Goal: Information Seeking & Learning: Learn about a topic

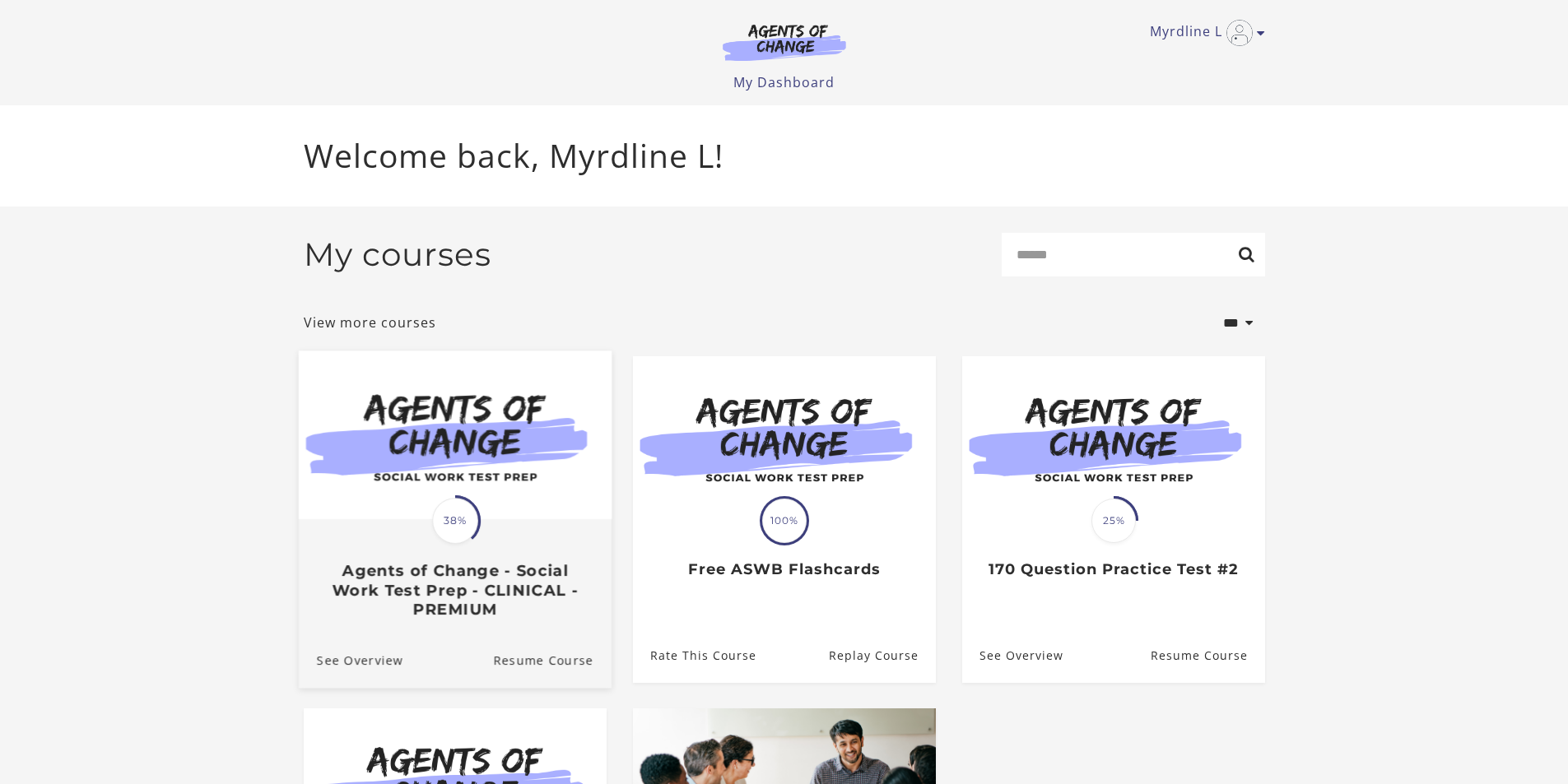
click at [440, 543] on span "38%" at bounding box center [455, 520] width 46 height 46
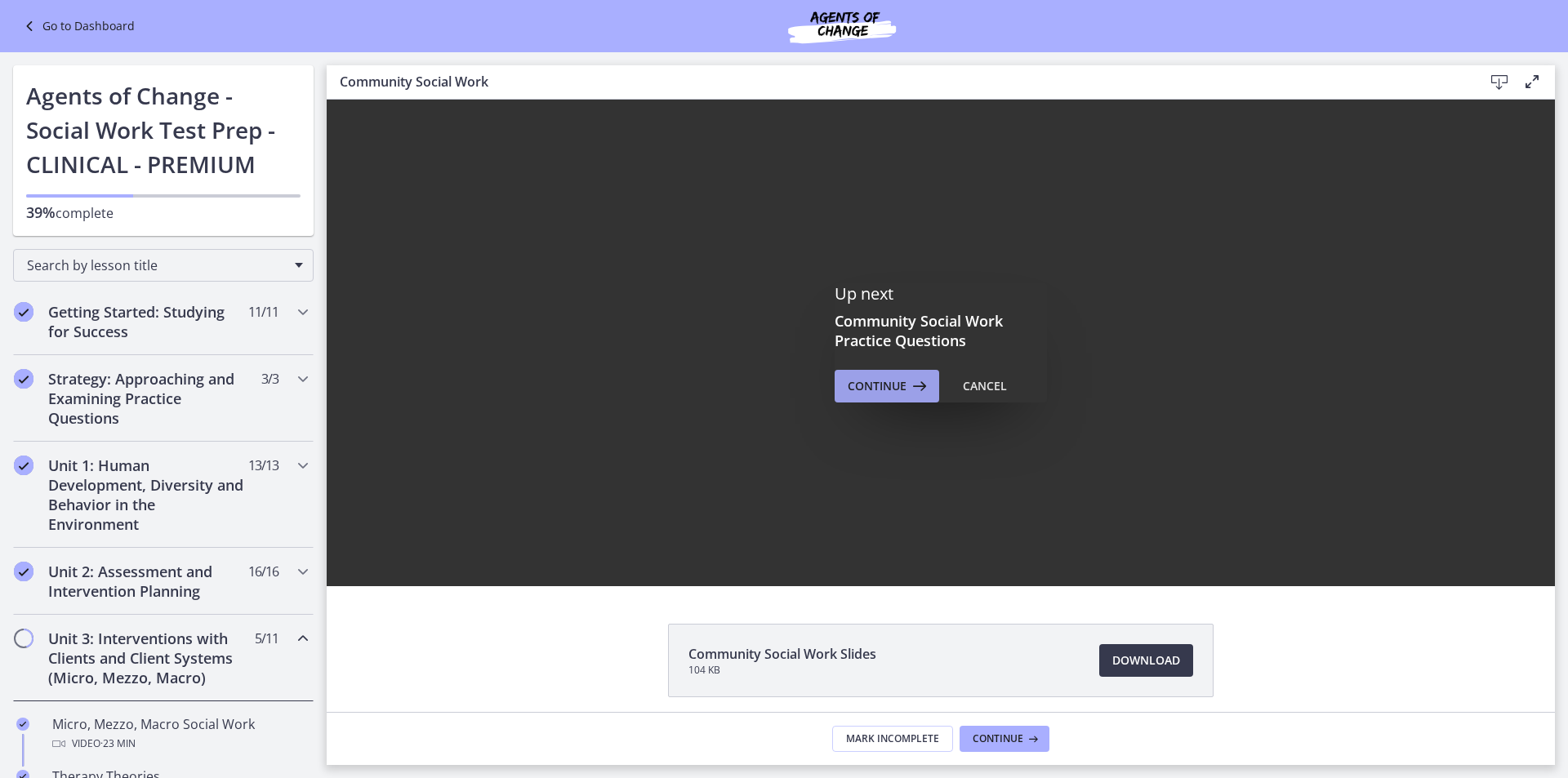
click at [876, 382] on span "Continue" at bounding box center [877, 386] width 59 height 20
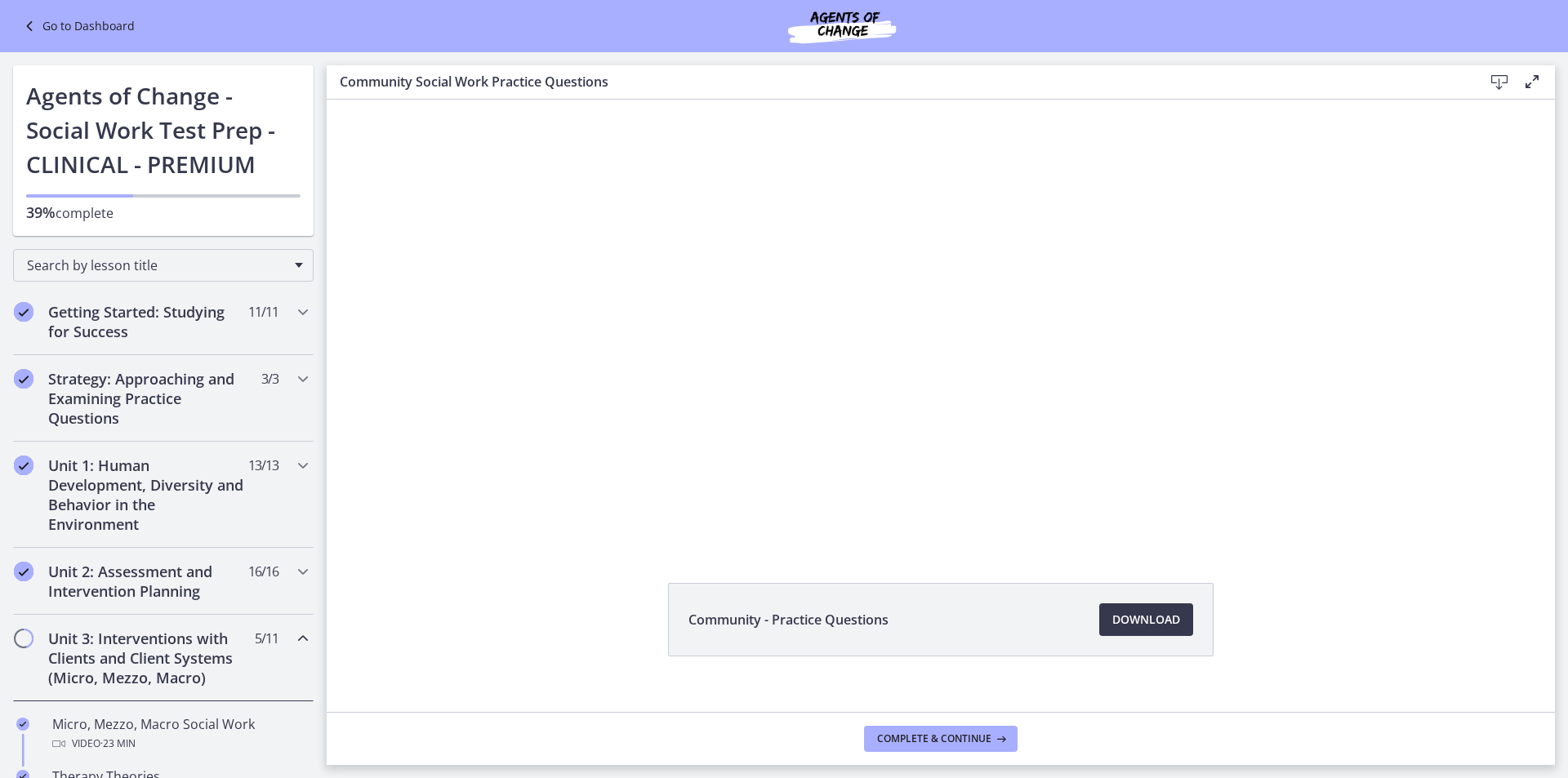
scroll to position [64, 0]
